Goal: Navigation & Orientation: Find specific page/section

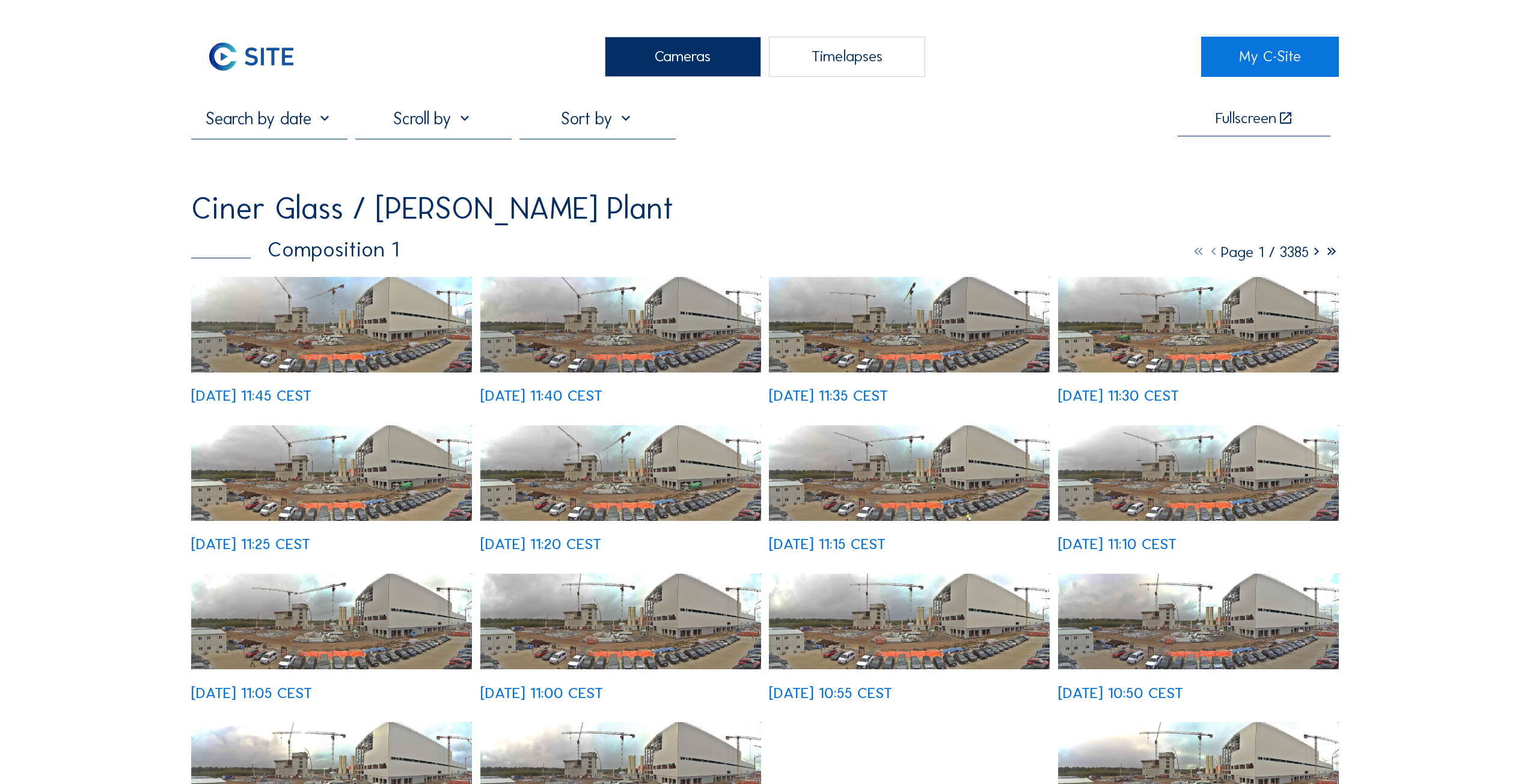
click at [312, 311] on img at bounding box center [331, 325] width 281 height 96
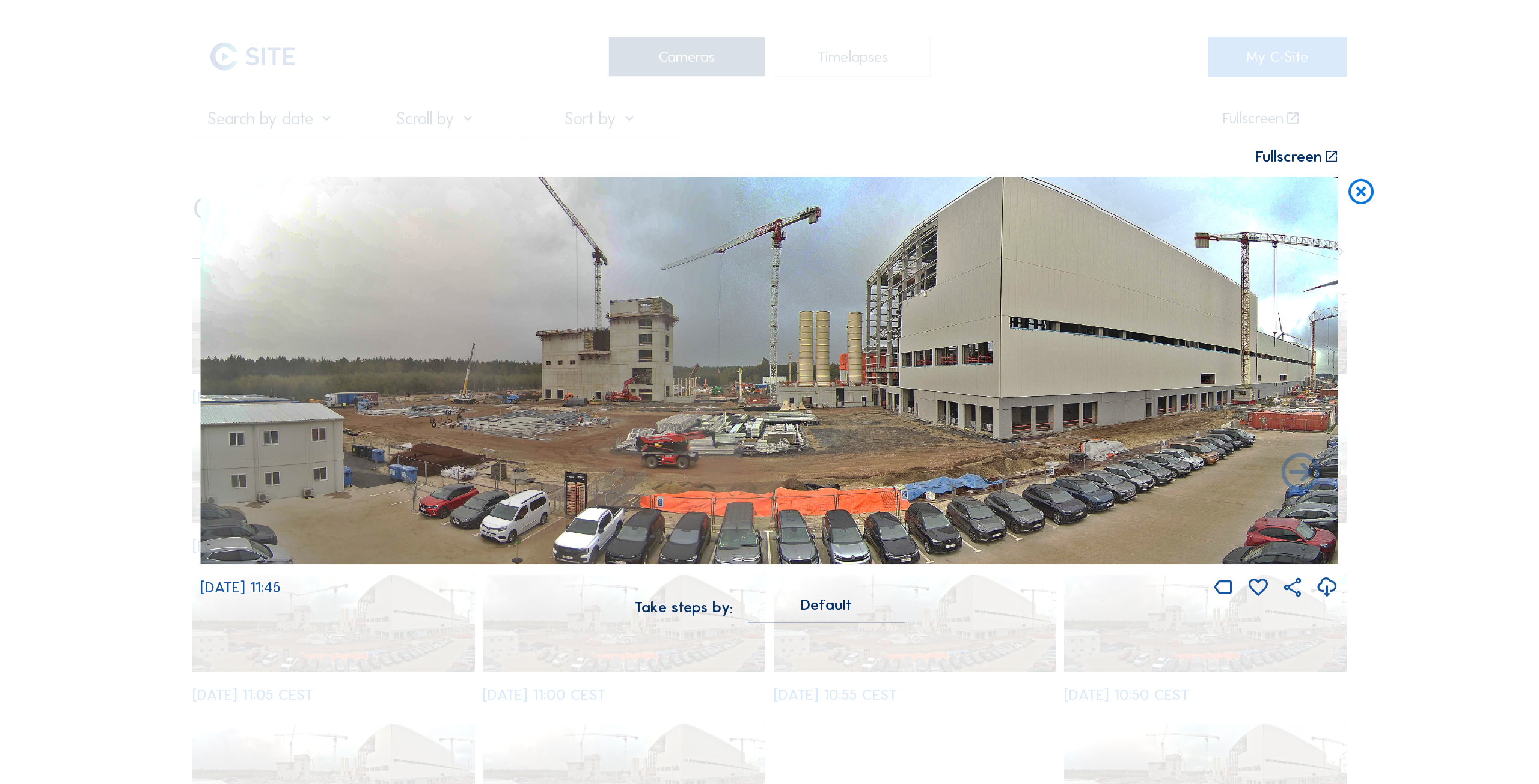
click at [136, 70] on div "Scroll to travel through time | Press 'Alt' Button + Scroll to Zoom | Click and…" at bounding box center [769, 392] width 1539 height 784
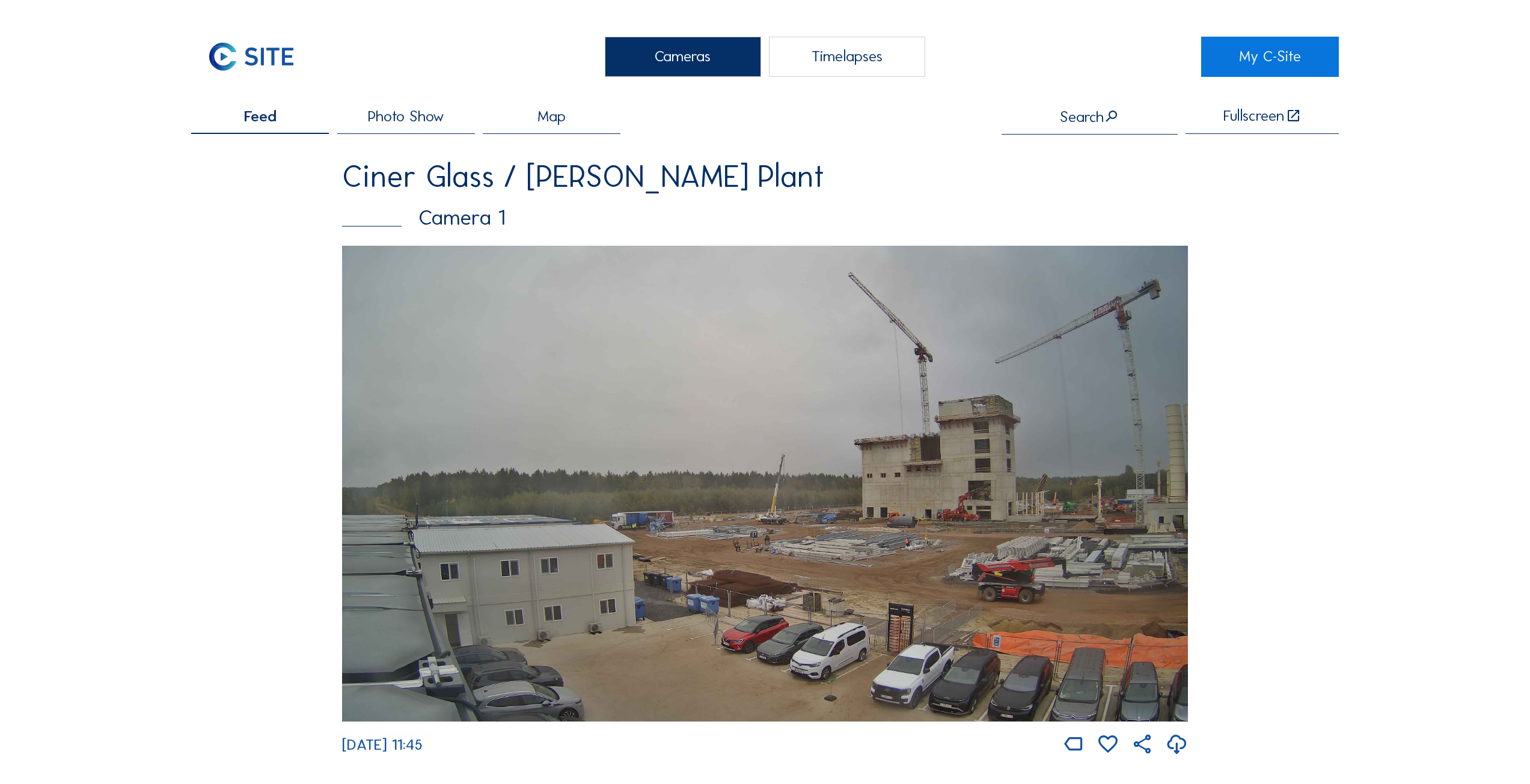
click at [249, 63] on img at bounding box center [251, 57] width 120 height 40
click at [679, 50] on div "Cameras" at bounding box center [683, 57] width 156 height 40
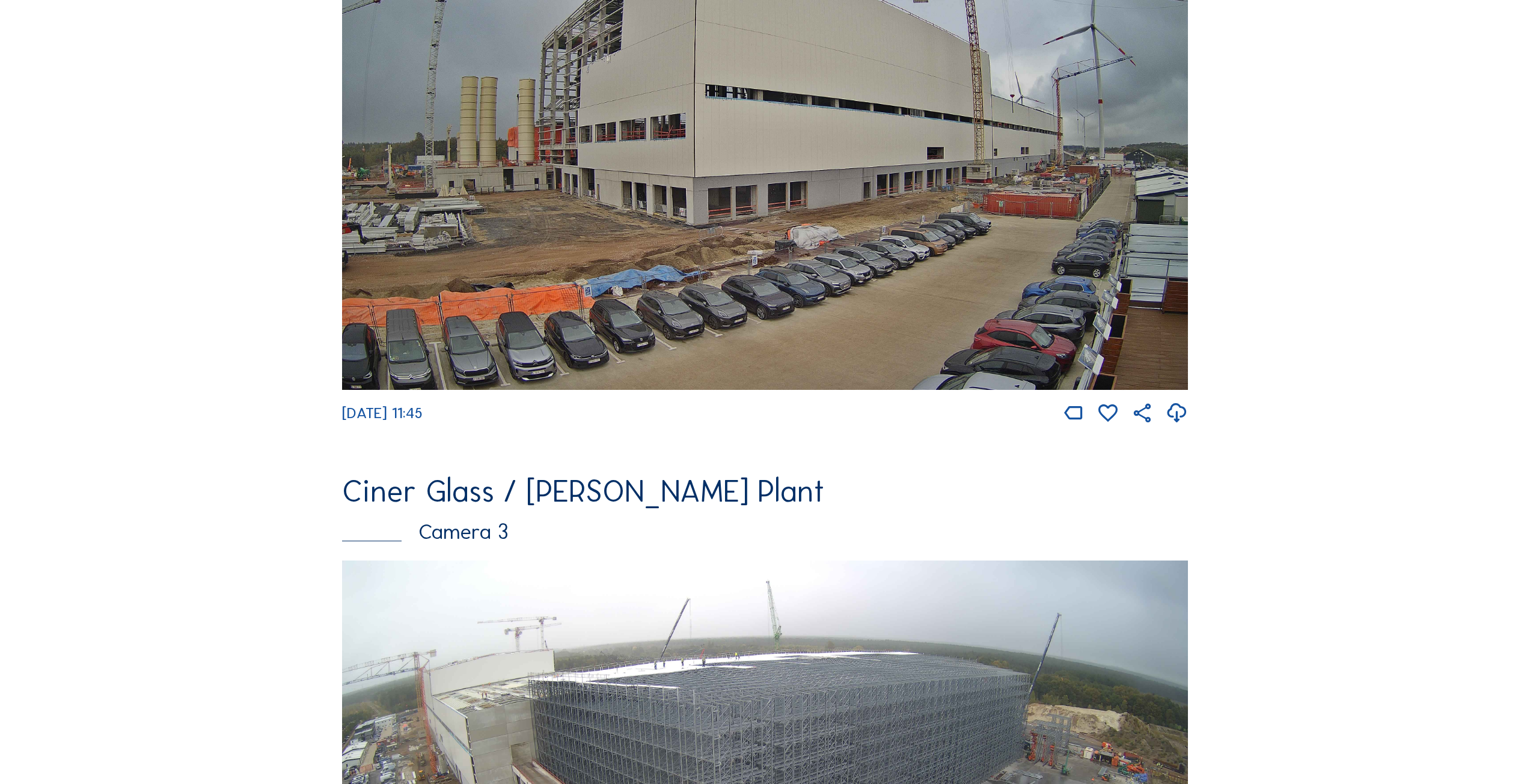
scroll to position [1262, 0]
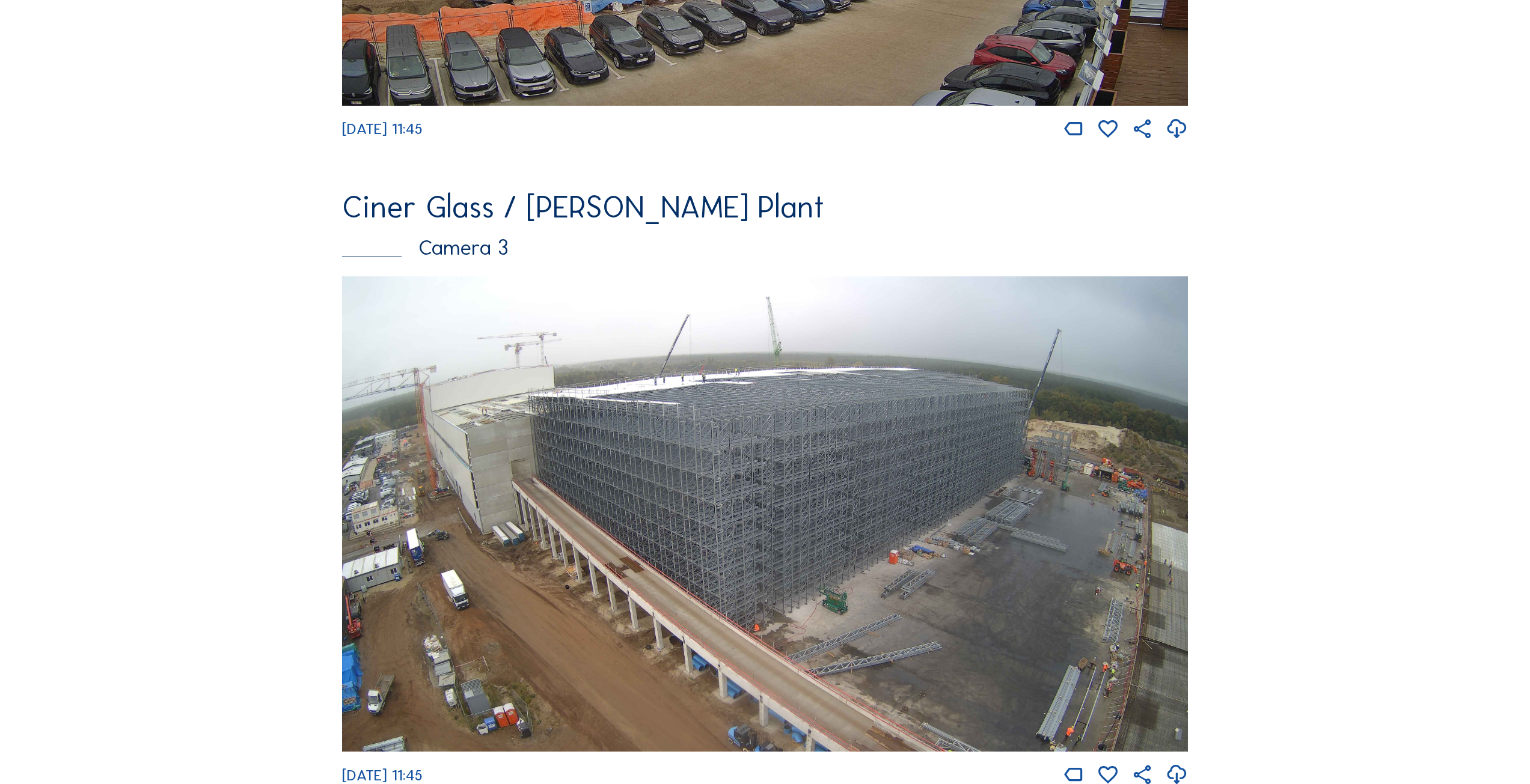
click at [735, 405] on img at bounding box center [765, 514] width 846 height 476
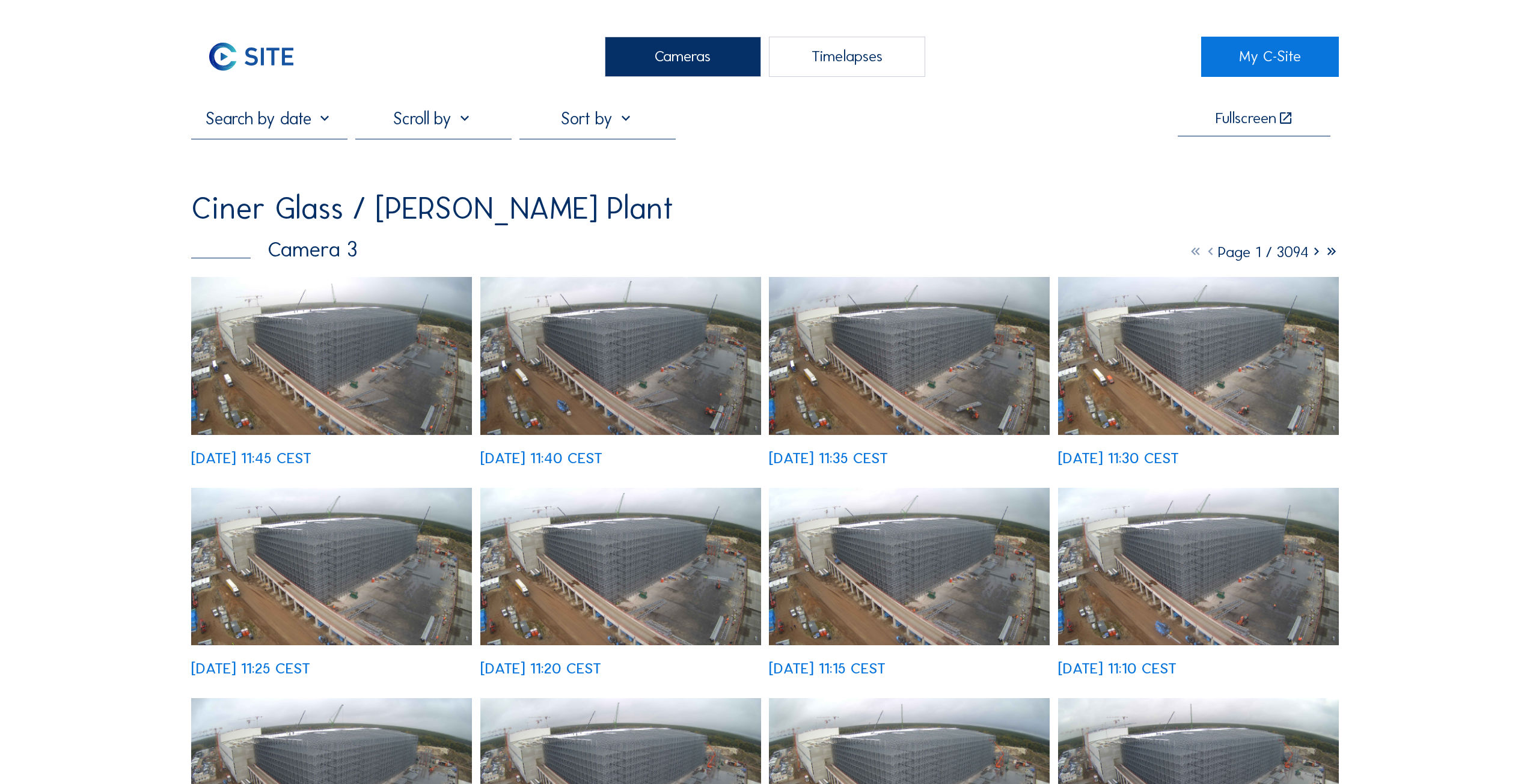
click at [246, 53] on img at bounding box center [251, 57] width 120 height 40
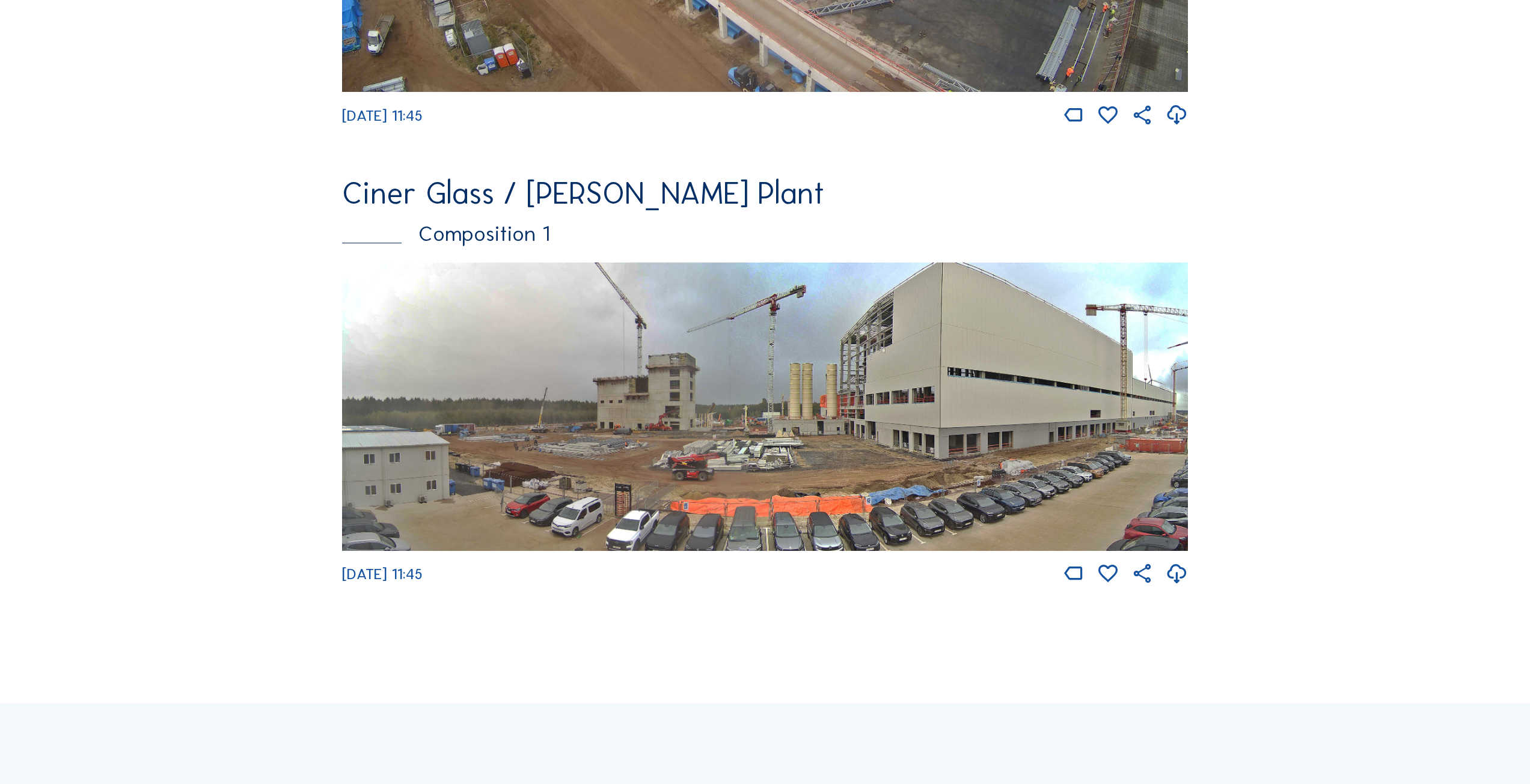
scroll to position [1923, 0]
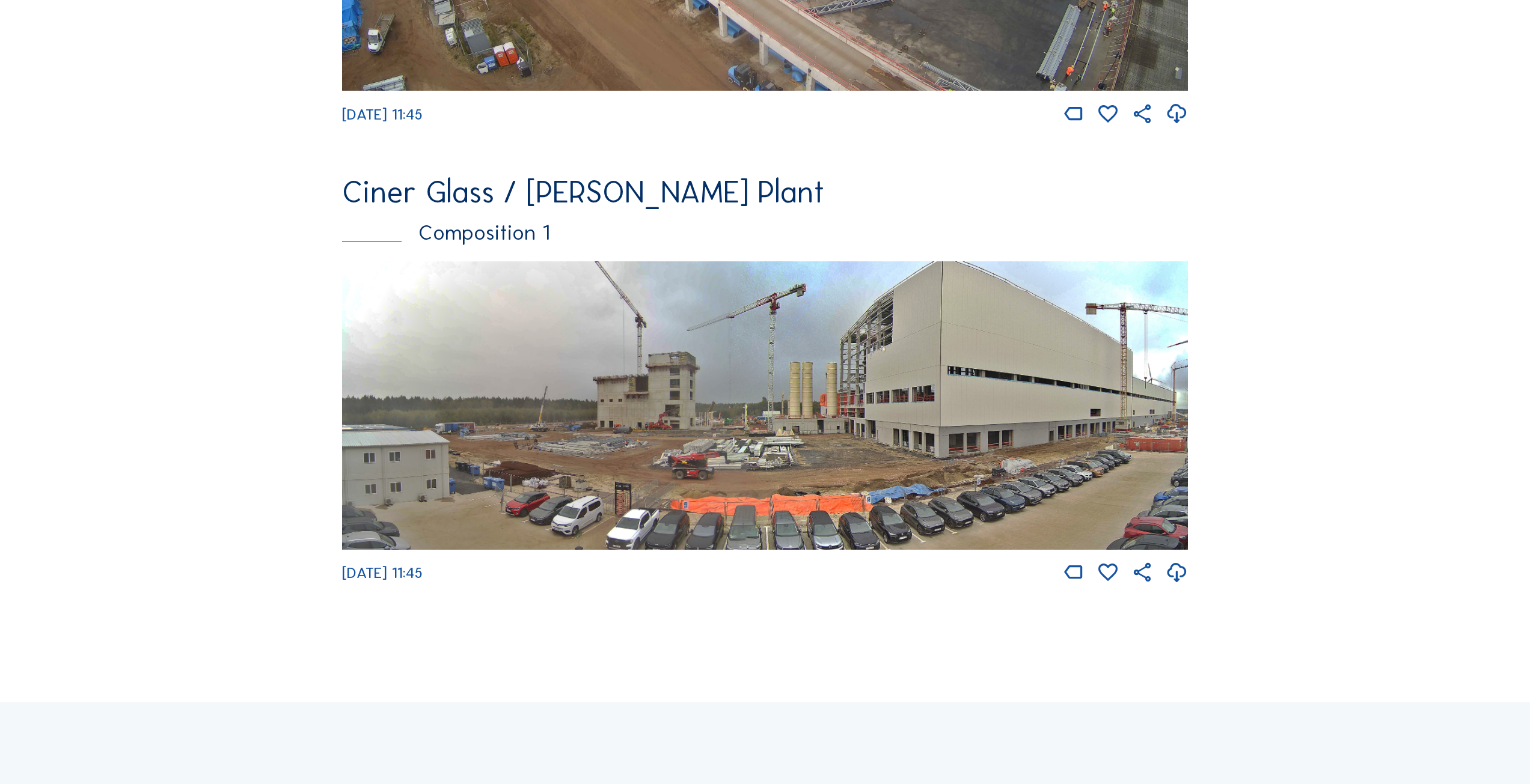
click at [772, 452] on img at bounding box center [765, 405] width 846 height 288
